Goal: Information Seeking & Learning: Learn about a topic

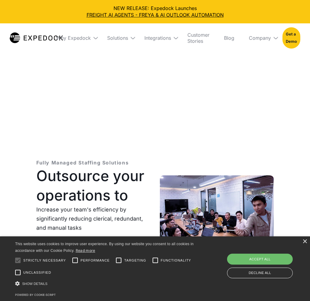
select select
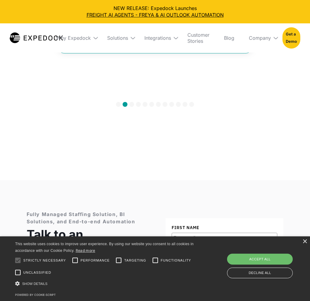
click at [84, 24] on div "Why Expedock" at bounding box center [74, 37] width 46 height 29
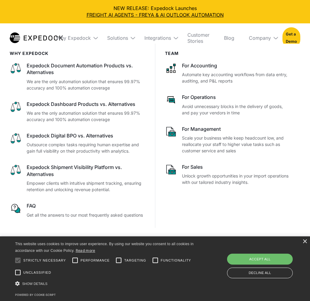
click at [34, 36] on img at bounding box center [36, 37] width 53 height 11
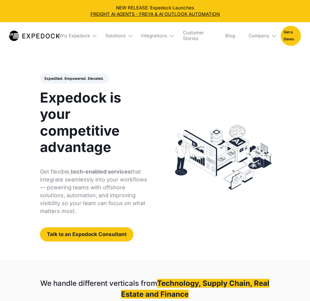
select select
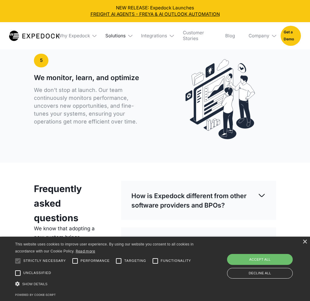
scroll to position [1515, 0]
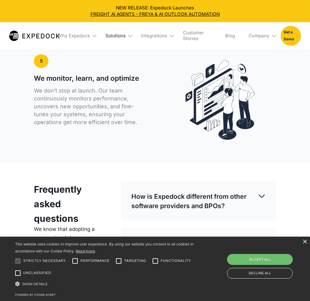
click at [106, 33] on div "Solutions" at bounding box center [115, 36] width 20 height 6
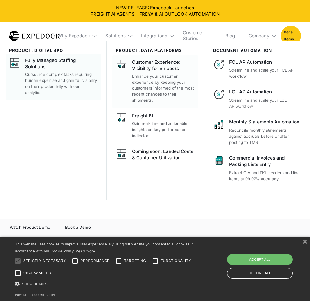
click at [45, 65] on div "Fully Managed Staffing Solutions" at bounding box center [61, 63] width 72 height 13
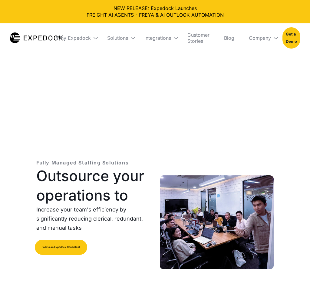
select select
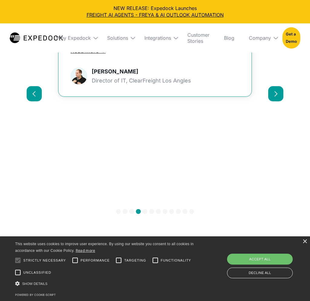
scroll to position [2970, 0]
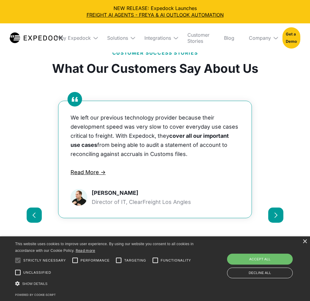
click at [275, 207] on div "next slide" at bounding box center [276, 214] width 15 height 15
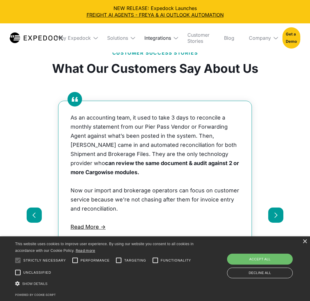
click at [157, 39] on div "Integrations" at bounding box center [158, 38] width 27 height 6
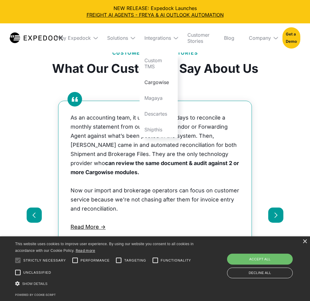
click at [161, 82] on link "Cargowise" at bounding box center [159, 82] width 38 height 16
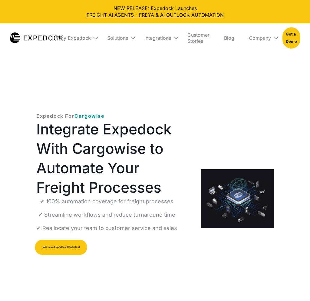
select select
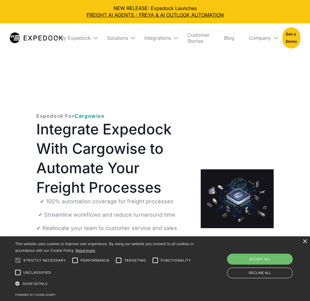
click at [48, 40] on img at bounding box center [36, 37] width 53 height 11
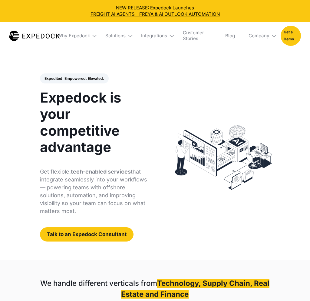
select select
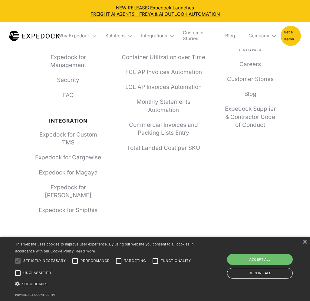
scroll to position [2210, 0]
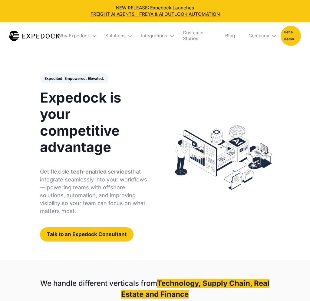
select select
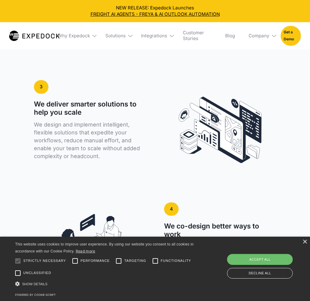
scroll to position [1246, 0]
